Goal: Obtain resource: Download file/media

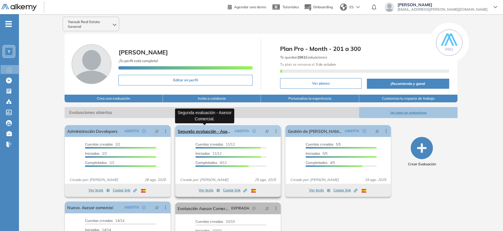
click at [213, 131] on link "Segunda evaluación - Asesor Comercial." at bounding box center [205, 131] width 54 height 12
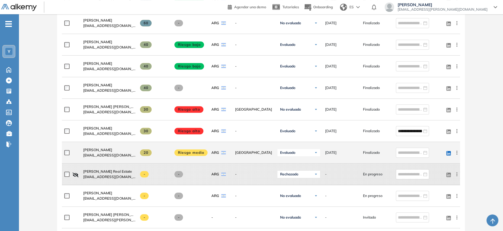
scroll to position [263, 0]
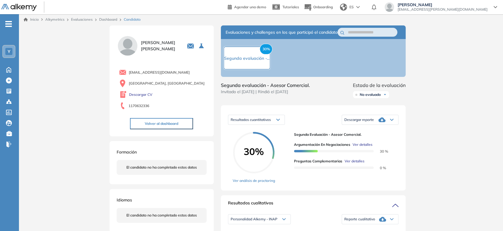
drag, startPoint x: 426, startPoint y: 110, endPoint x: 373, endPoint y: 89, distance: 56.5
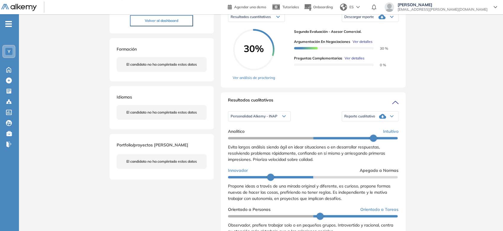
scroll to position [131, 0]
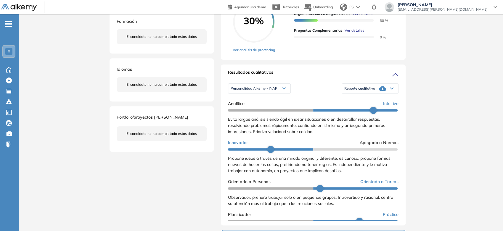
click at [266, 91] on span "Personalidad Alkemy - INAP" at bounding box center [254, 88] width 47 height 5
click at [262, 102] on li "Personalidad Alkemy - INAP" at bounding box center [252, 99] width 43 height 6
click at [374, 92] on div "Reporte cualitativo" at bounding box center [370, 89] width 56 height 12
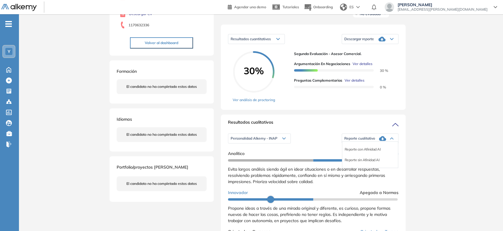
scroll to position [33, 0]
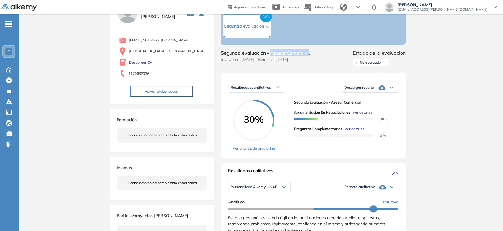
drag, startPoint x: 270, startPoint y: 59, endPoint x: 309, endPoint y: 62, distance: 38.9
click at [309, 57] on span "Segunda evaluación - Asesor Comercial." at bounding box center [265, 52] width 89 height 7
copy span "Asesor Comercial"
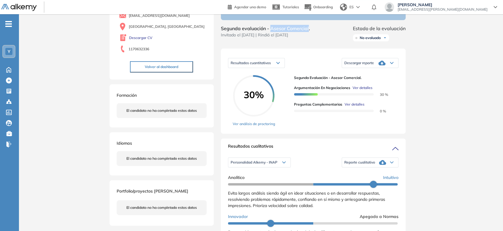
scroll to position [131, 0]
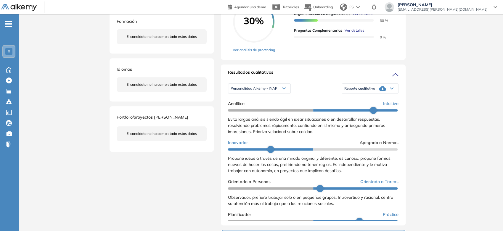
click at [348, 91] on div "Reporte cualitativo" at bounding box center [370, 89] width 56 height 12
click at [353, 102] on li "Reporte con Afinidad AI" at bounding box center [363, 99] width 36 height 6
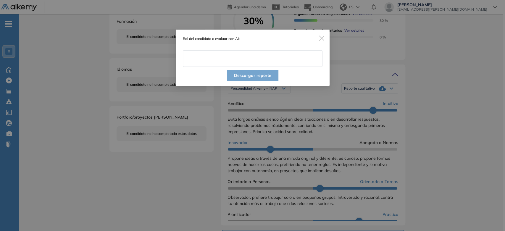
click at [271, 64] on input "text" at bounding box center [253, 58] width 140 height 17
paste input "**********"
type input "**********"
click at [247, 76] on button "Descargar reporte" at bounding box center [252, 75] width 51 height 11
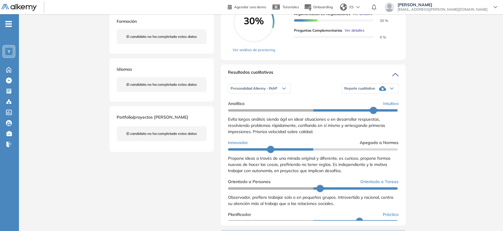
scroll to position [66, 0]
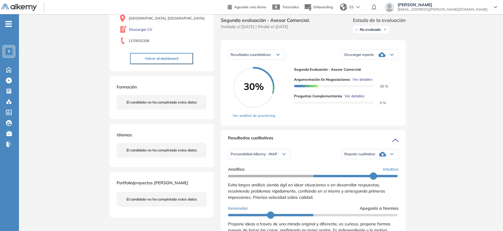
click at [364, 57] on span "Descargar reporte" at bounding box center [359, 54] width 30 height 5
click at [364, 79] on li "Descargar informe resumido" at bounding box center [367, 76] width 44 height 6
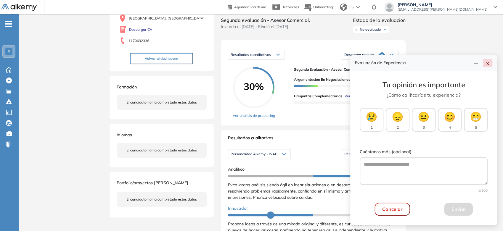
click at [486, 64] on icon "close" at bounding box center [487, 63] width 5 height 5
